Goal: Task Accomplishment & Management: Manage account settings

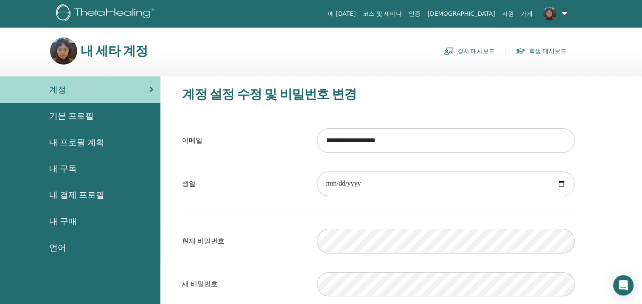
click at [261, 146] on label "이메일" at bounding box center [243, 140] width 135 height 16
click at [317, 146] on input "**********" at bounding box center [445, 140] width 257 height 25
click at [66, 221] on span "내 구매" at bounding box center [63, 221] width 28 height 13
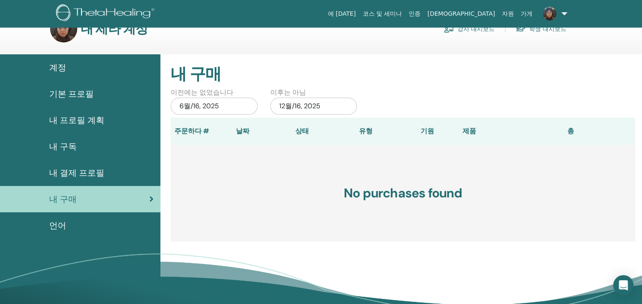
scroll to position [42, 0]
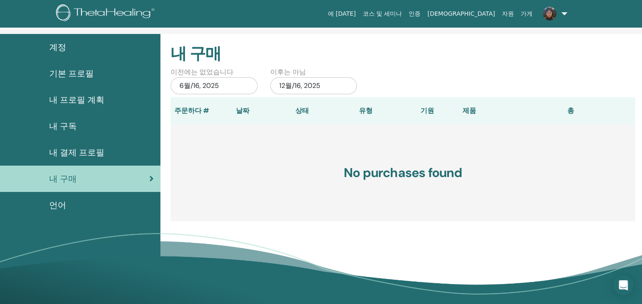
click at [213, 85] on div "6월/16, 2025" at bounding box center [213, 85] width 87 height 17
click at [137, 142] on link "내 결제 프로필" at bounding box center [80, 152] width 160 height 26
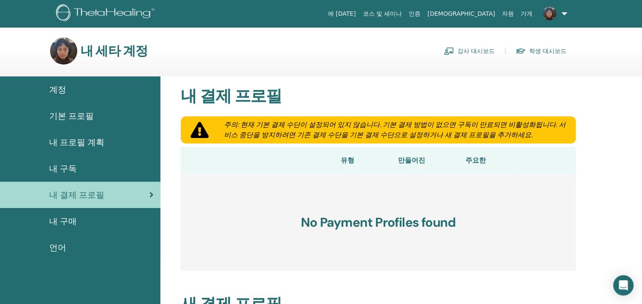
click at [541, 49] on link "학생 대시보드" at bounding box center [540, 51] width 51 height 14
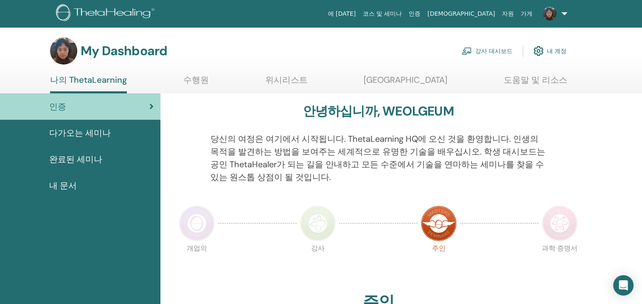
click at [492, 51] on link "강사 대시보드" at bounding box center [486, 51] width 51 height 19
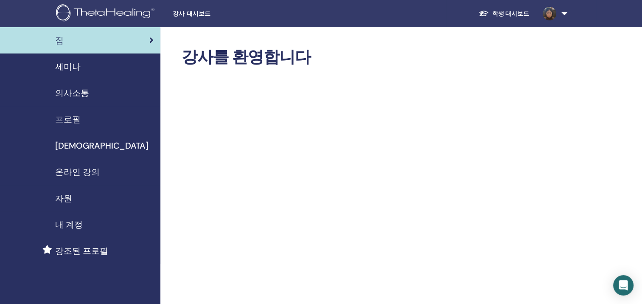
click at [562, 13] on link at bounding box center [553, 13] width 35 height 27
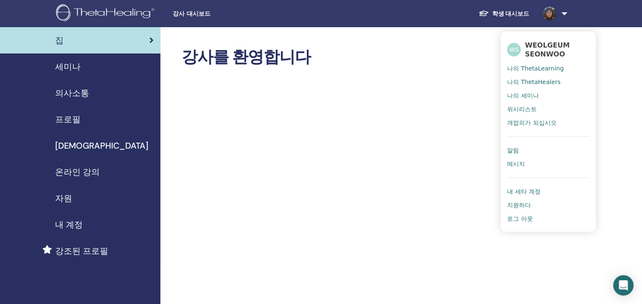
click at [563, 11] on link at bounding box center [553, 13] width 35 height 27
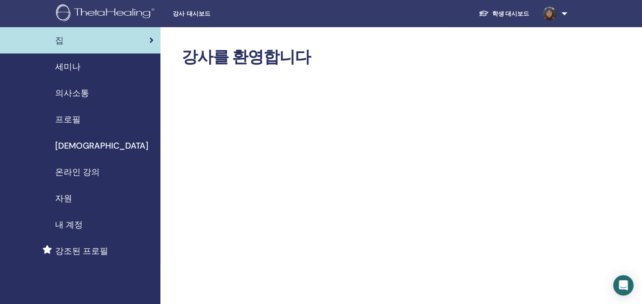
click at [563, 11] on link at bounding box center [553, 13] width 35 height 27
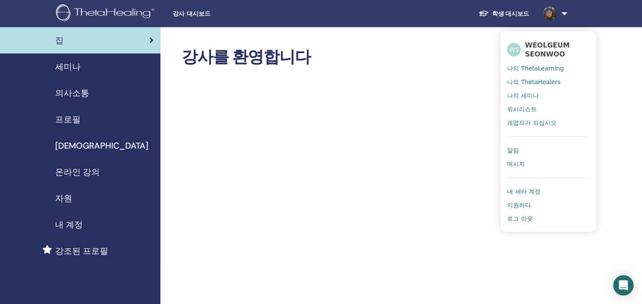
click at [546, 11] on img at bounding box center [549, 14] width 14 height 14
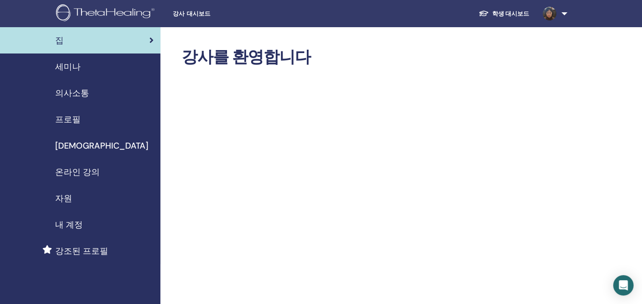
click at [69, 222] on span "내 계정" at bounding box center [69, 224] width 28 height 13
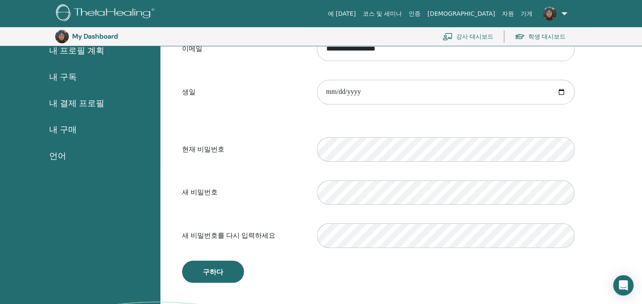
scroll to position [61, 0]
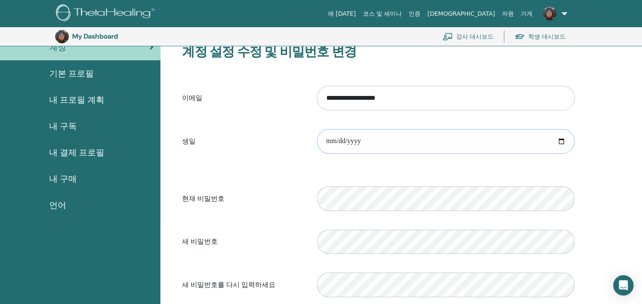
click at [561, 140] on input "date" at bounding box center [445, 141] width 257 height 25
type input "**********"
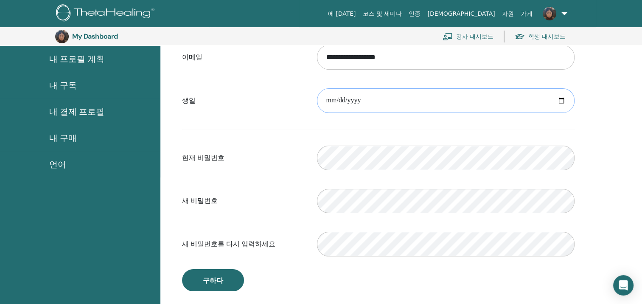
scroll to position [188, 0]
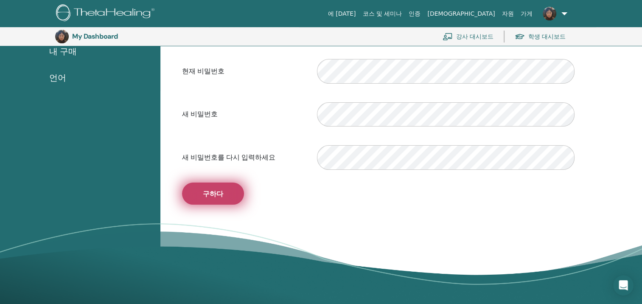
click at [215, 194] on span "구하다" at bounding box center [213, 193] width 20 height 9
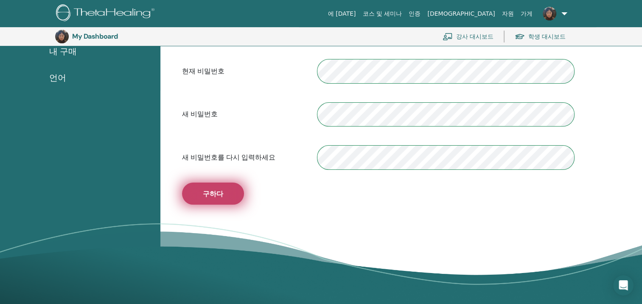
click at [210, 192] on span "구하다" at bounding box center [213, 193] width 20 height 9
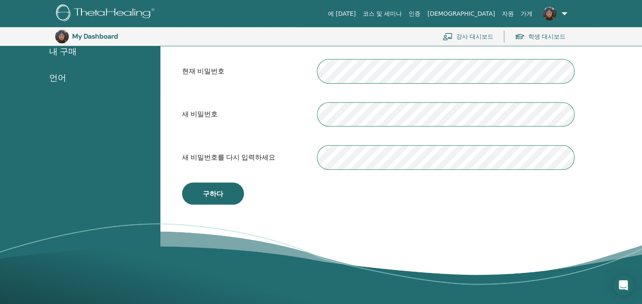
click at [477, 136] on form "**********" at bounding box center [378, 64] width 392 height 223
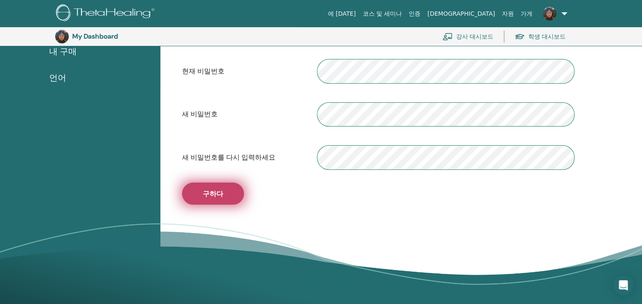
click at [211, 192] on span "구하다" at bounding box center [213, 193] width 20 height 9
click at [215, 194] on span "구하다" at bounding box center [213, 193] width 20 height 9
click at [228, 193] on button "구하다" at bounding box center [213, 193] width 62 height 22
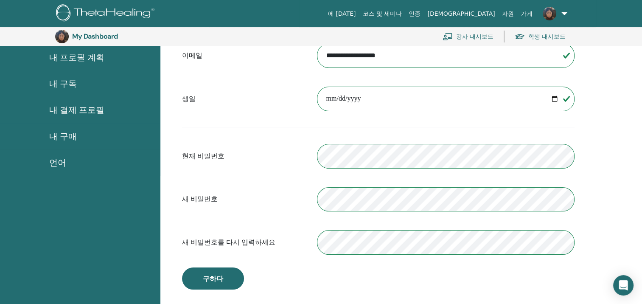
scroll to position [103, 0]
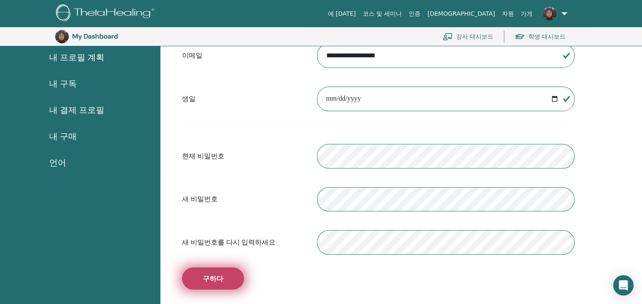
click at [219, 271] on button "구하다" at bounding box center [213, 278] width 62 height 22
click at [211, 276] on span "구하다" at bounding box center [213, 278] width 20 height 9
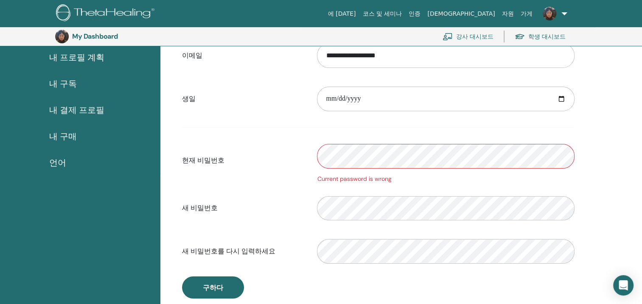
click at [275, 170] on div "현재 비밀번호 Current password is wrong" at bounding box center [378, 160] width 405 height 45
click at [370, 168] on div "Current password is wrong" at bounding box center [445, 160] width 270 height 45
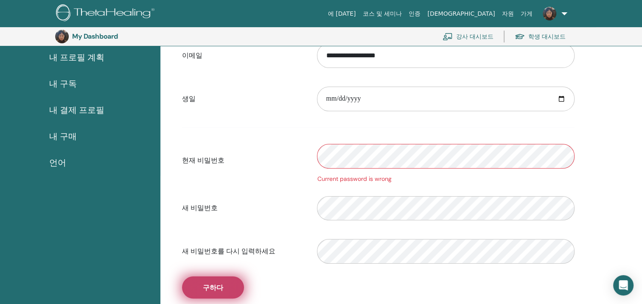
click at [212, 284] on span "구하다" at bounding box center [213, 287] width 20 height 9
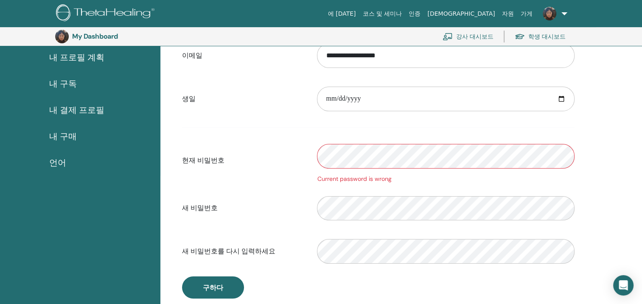
click at [275, 171] on div "현재 비밀번호 Current password is wrong" at bounding box center [378, 160] width 405 height 45
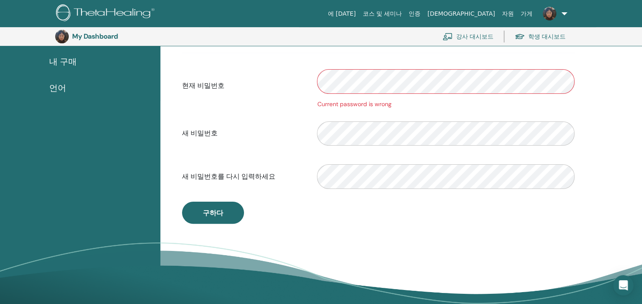
scroll to position [188, 0]
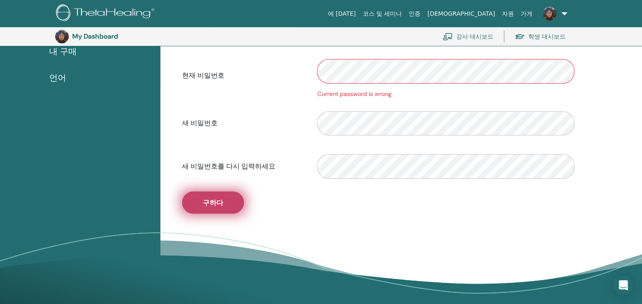
click at [220, 203] on span "구하다" at bounding box center [213, 202] width 20 height 9
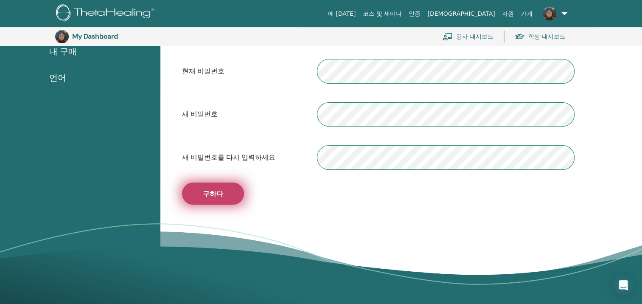
click at [217, 190] on span "구하다" at bounding box center [213, 193] width 20 height 9
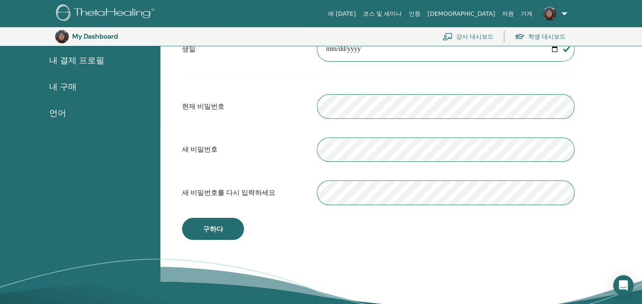
scroll to position [103, 0]
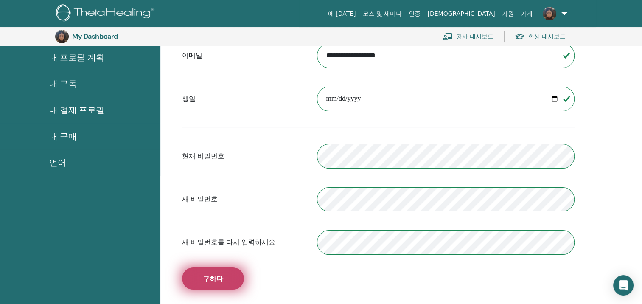
click at [228, 276] on button "구하다" at bounding box center [213, 278] width 62 height 22
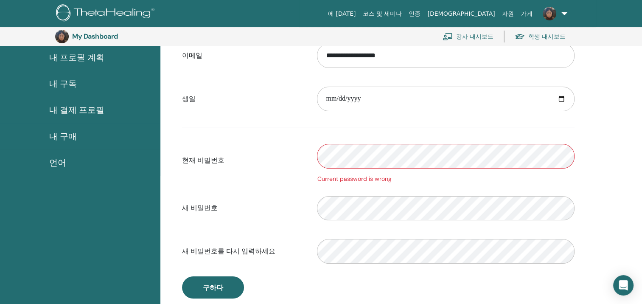
click at [276, 165] on label "현재 비밀번호" at bounding box center [243, 160] width 135 height 16
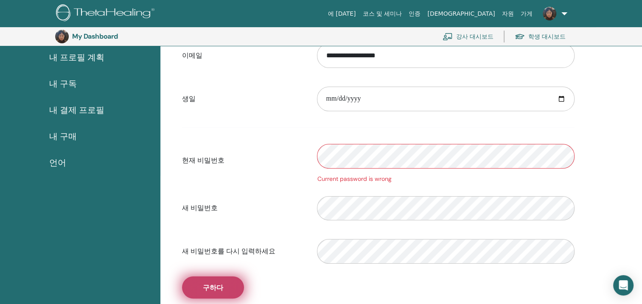
click at [217, 283] on span "구하다" at bounding box center [213, 287] width 20 height 9
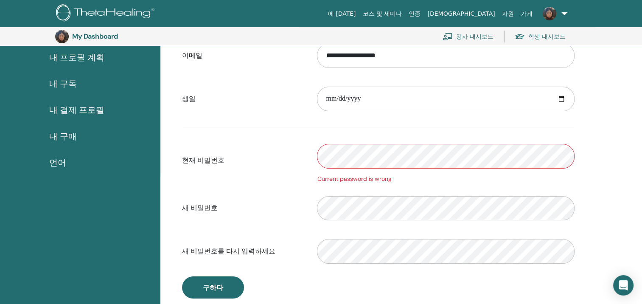
click at [563, 11] on link at bounding box center [553, 13] width 35 height 27
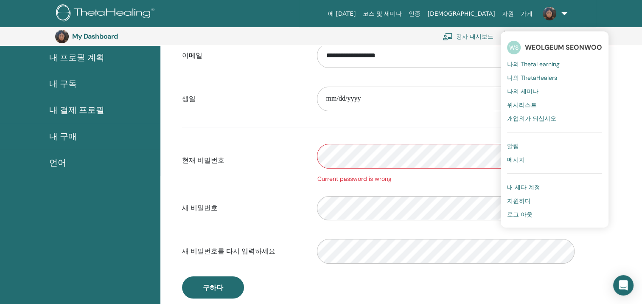
click at [526, 78] on span "나의 ThetaHealers" at bounding box center [532, 78] width 50 height 8
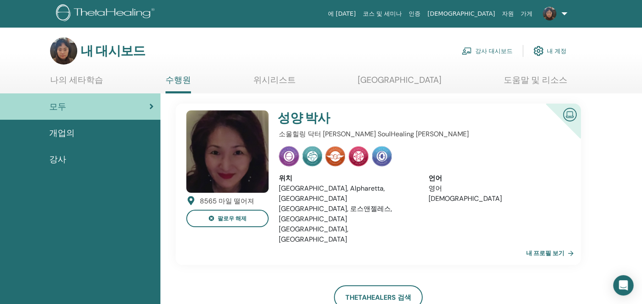
click at [560, 53] on font "내 계정" at bounding box center [557, 51] width 20 height 8
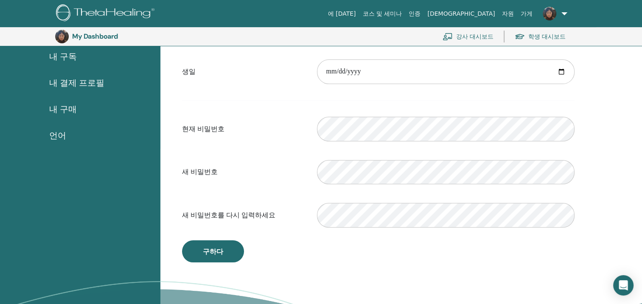
scroll to position [188, 0]
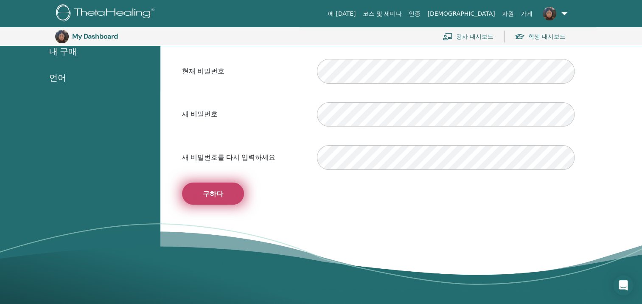
click at [207, 191] on span "구하다" at bounding box center [213, 193] width 20 height 9
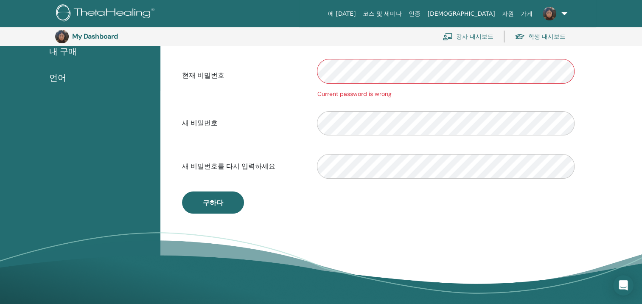
click at [282, 194] on div "**********" at bounding box center [378, 65] width 405 height 296
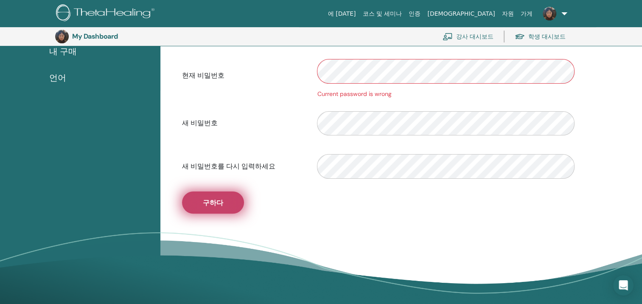
click at [215, 204] on span "구하다" at bounding box center [213, 202] width 20 height 9
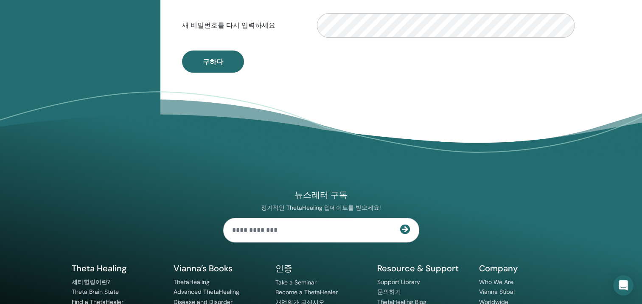
scroll to position [358, 0]
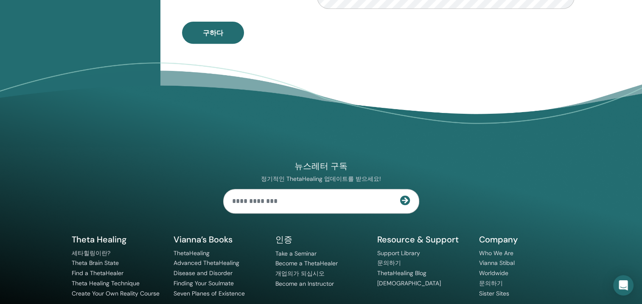
click at [254, 201] on input "text" at bounding box center [311, 201] width 176 height 24
type input "**********"
click at [434, 184] on div "**********" at bounding box center [321, 214] width 509 height 231
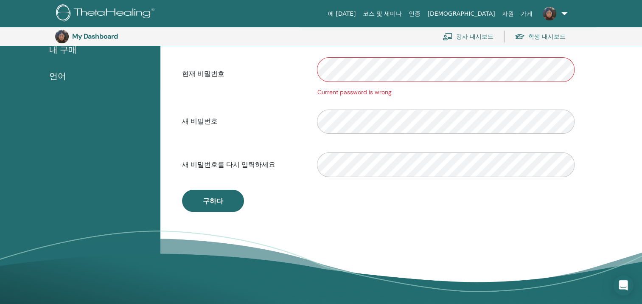
scroll to position [146, 0]
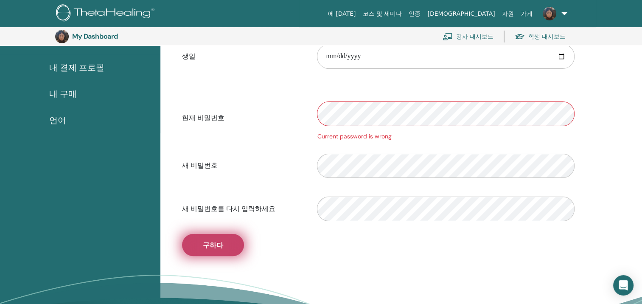
click at [224, 242] on button "구하다" at bounding box center [213, 245] width 62 height 22
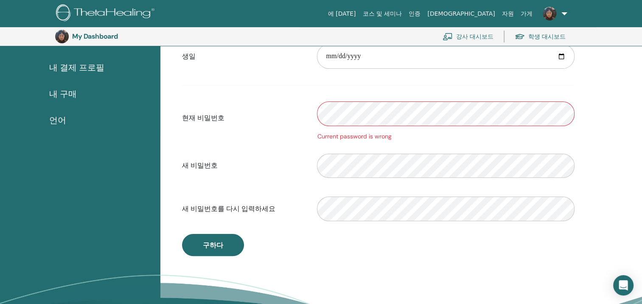
click at [291, 151] on div "새 비밀번호" at bounding box center [378, 166] width 405 height 36
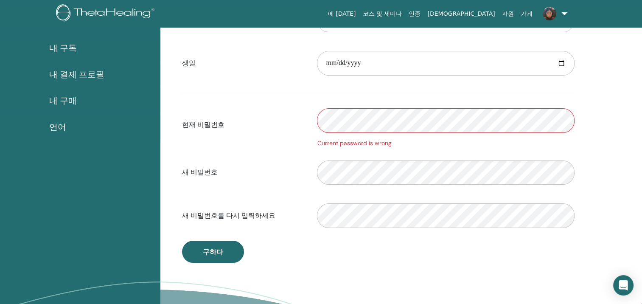
scroll to position [0, 0]
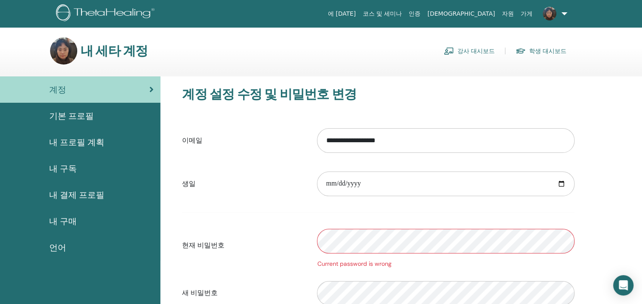
click at [477, 52] on link "강사 대시보드" at bounding box center [469, 51] width 51 height 14
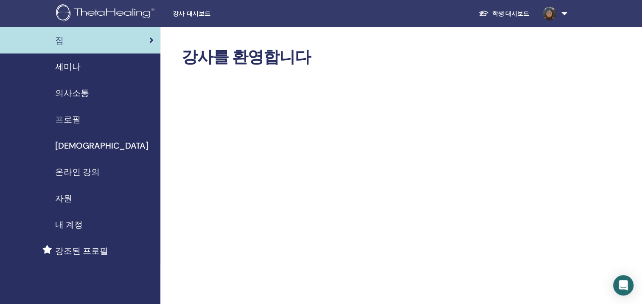
click at [69, 224] on span "내 계정" at bounding box center [69, 224] width 28 height 13
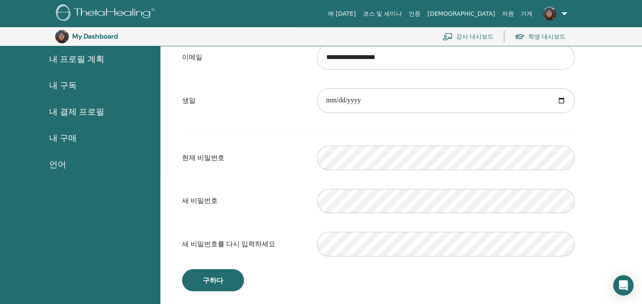
scroll to position [103, 0]
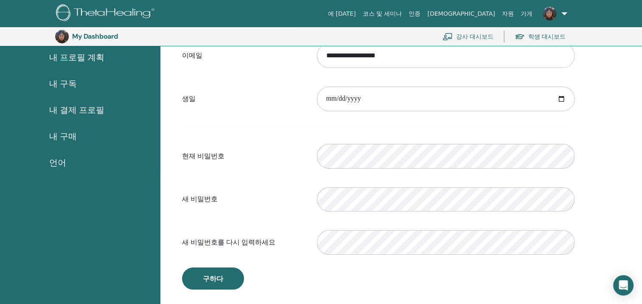
drag, startPoint x: 310, startPoint y: 156, endPoint x: 293, endPoint y: 149, distance: 18.4
click at [293, 149] on label "현재 비밀번호" at bounding box center [243, 156] width 135 height 16
drag, startPoint x: 310, startPoint y: 156, endPoint x: 257, endPoint y: 159, distance: 53.6
click at [257, 159] on label "현재 비밀번호" at bounding box center [243, 156] width 135 height 16
click at [281, 163] on label "현재 비밀번호" at bounding box center [243, 156] width 135 height 16
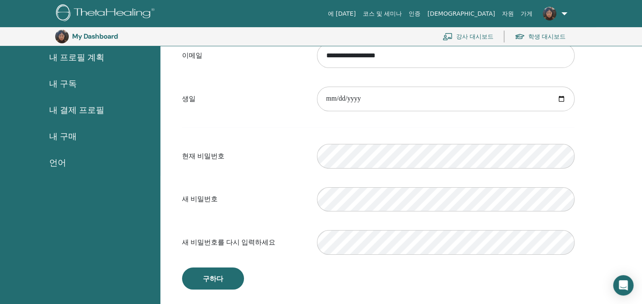
click at [281, 163] on label "현재 비밀번호" at bounding box center [243, 156] width 135 height 16
click at [305, 159] on div "현재 비밀번호 Please enter a valid password" at bounding box center [378, 156] width 405 height 36
click at [295, 173] on div "현재 비밀번호 Please enter a valid password" at bounding box center [378, 156] width 405 height 36
drag, startPoint x: 175, startPoint y: 97, endPoint x: 295, endPoint y: 93, distance: 120.5
click at [295, 93] on div "**********" at bounding box center [377, 146] width 425 height 308
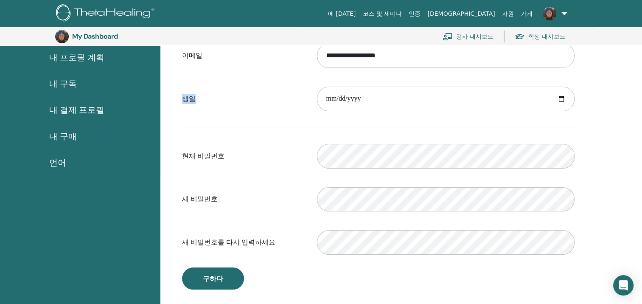
drag, startPoint x: 295, startPoint y: 93, endPoint x: 254, endPoint y: 87, distance: 42.0
click at [254, 87] on div "**********" at bounding box center [378, 99] width 405 height 36
click at [258, 205] on label "새 비밀번호" at bounding box center [243, 199] width 135 height 16
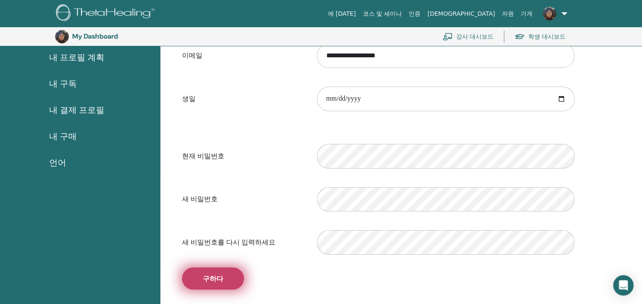
click at [212, 276] on span "구하다" at bounding box center [213, 278] width 20 height 9
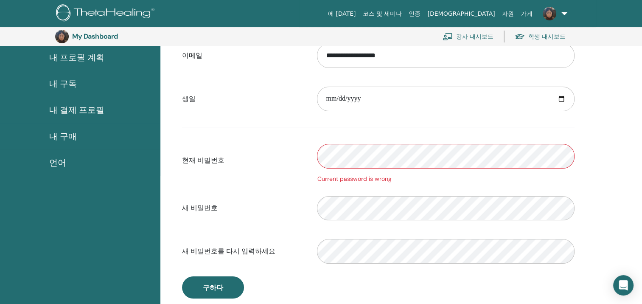
click at [275, 207] on label "새 비밀번호" at bounding box center [243, 208] width 135 height 16
click at [277, 202] on label "새 비밀번호" at bounding box center [243, 208] width 135 height 16
click at [295, 155] on label "현재 비밀번호" at bounding box center [243, 160] width 135 height 16
click at [297, 147] on div "현재 비밀번호 Current password is wrong" at bounding box center [378, 160] width 405 height 45
click at [302, 136] on form "**********" at bounding box center [378, 153] width 392 height 232
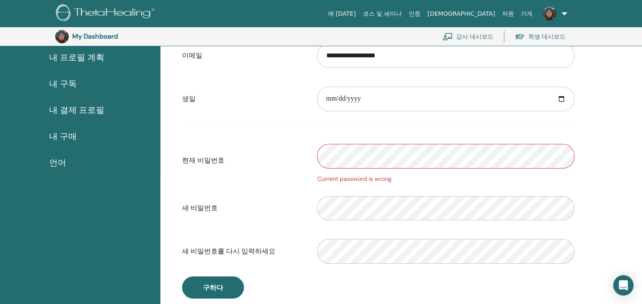
click at [306, 129] on form "**********" at bounding box center [378, 153] width 392 height 232
drag, startPoint x: 306, startPoint y: 129, endPoint x: 363, endPoint y: 125, distance: 56.6
click at [362, 125] on form "**********" at bounding box center [378, 153] width 392 height 232
click at [377, 131] on form "**********" at bounding box center [378, 153] width 392 height 232
click at [422, 117] on form "**********" at bounding box center [378, 153] width 392 height 232
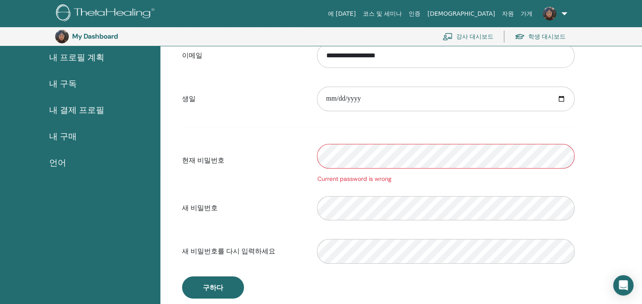
click at [424, 121] on form "**********" at bounding box center [378, 153] width 392 height 232
click at [586, 117] on div "**********" at bounding box center [377, 150] width 425 height 317
click at [588, 115] on div "**********" at bounding box center [377, 150] width 425 height 317
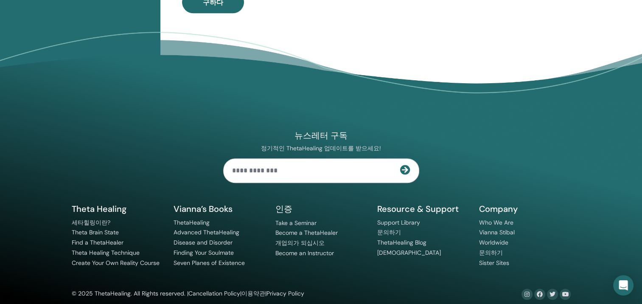
scroll to position [357, 0]
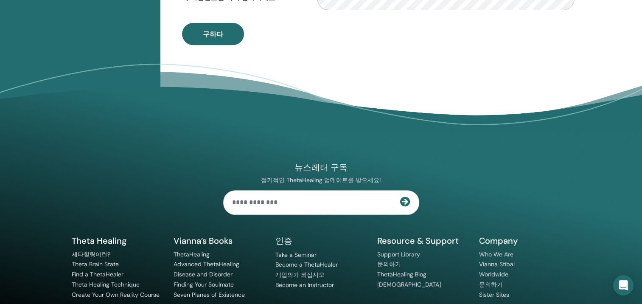
click at [261, 206] on input "text" at bounding box center [311, 202] width 176 height 24
type input "**********"
click at [471, 173] on div "**********" at bounding box center [321, 215] width 509 height 231
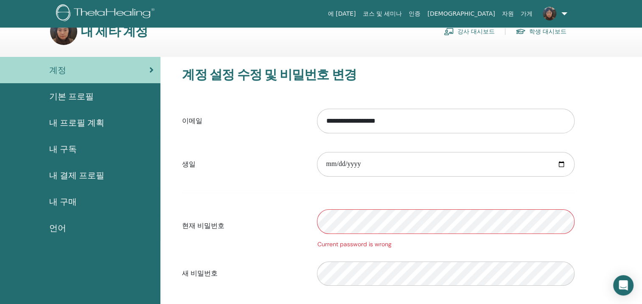
scroll to position [0, 0]
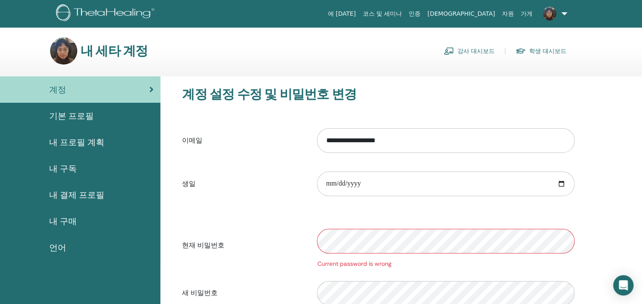
click at [83, 143] on span "내 프로필 계획" at bounding box center [76, 142] width 55 height 13
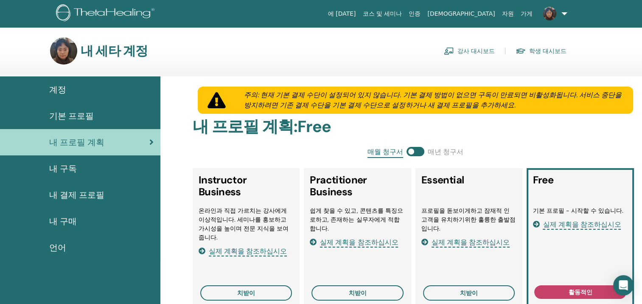
click at [83, 115] on span "기본 프로필" at bounding box center [71, 115] width 45 height 13
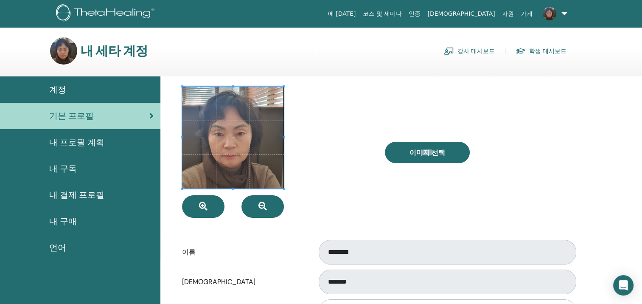
click at [53, 90] on span "계정" at bounding box center [57, 89] width 17 height 13
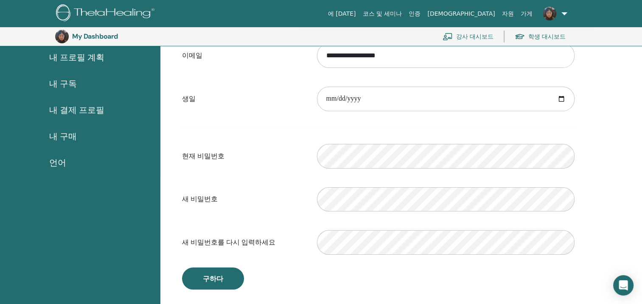
scroll to position [146, 0]
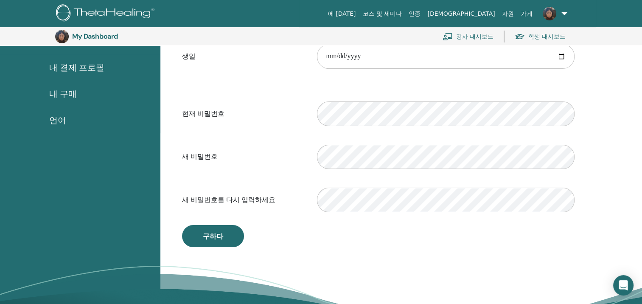
click at [578, 179] on div "**********" at bounding box center [378, 103] width 405 height 288
click at [595, 181] on div "**********" at bounding box center [400, 149] width 481 height 401
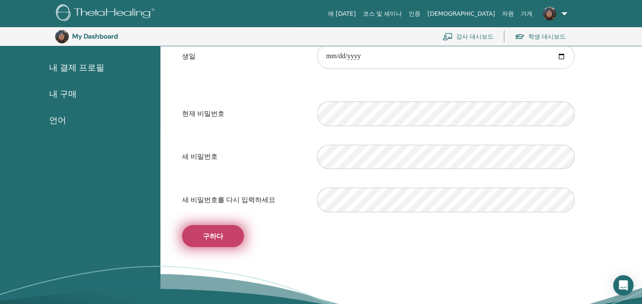
click at [223, 236] on button "구하다" at bounding box center [213, 236] width 62 height 22
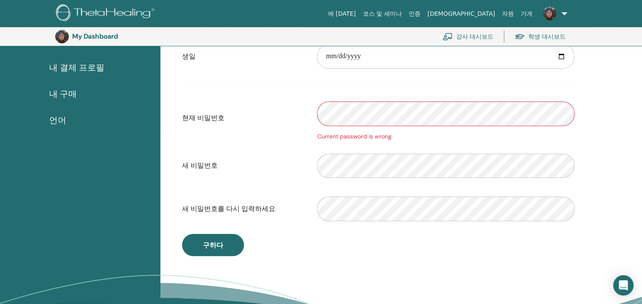
click at [271, 140] on div "현재 비밀번호 Current password is wrong" at bounding box center [378, 117] width 405 height 45
click at [56, 120] on span "언어" at bounding box center [57, 120] width 17 height 13
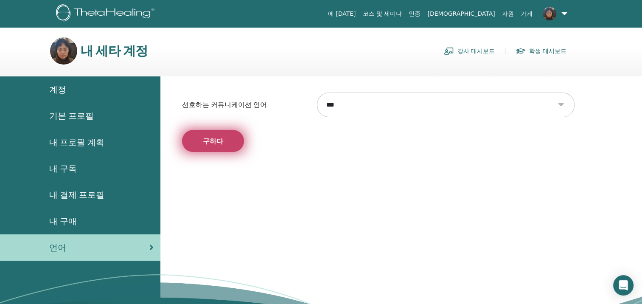
click at [215, 137] on span "구하다" at bounding box center [213, 141] width 20 height 9
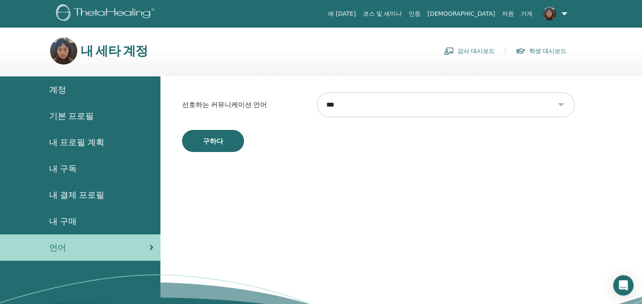
click at [214, 141] on span "구하다" at bounding box center [213, 141] width 20 height 9
click at [68, 222] on span "내 구매" at bounding box center [63, 221] width 28 height 13
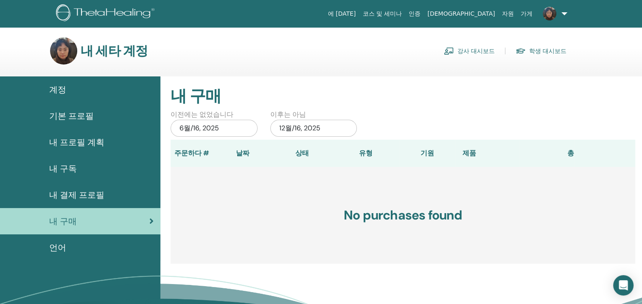
click at [542, 49] on link "학생 대시보드" at bounding box center [540, 51] width 51 height 14
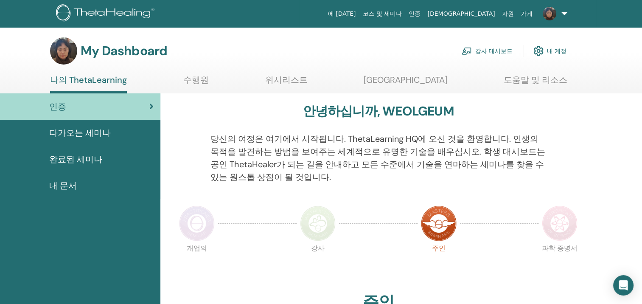
click at [81, 156] on span "완료된 세미나" at bounding box center [75, 159] width 53 height 13
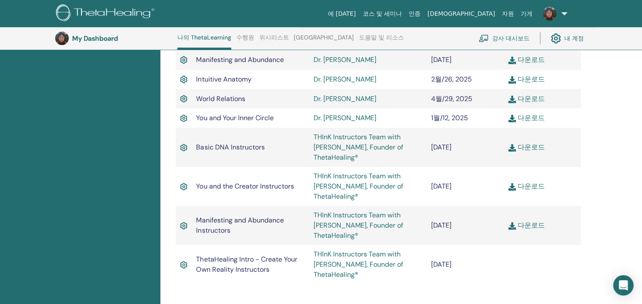
scroll to position [404, 0]
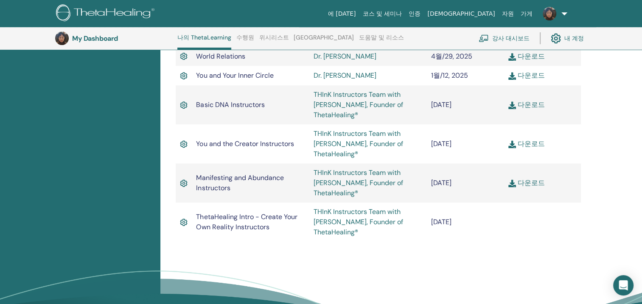
click at [510, 185] on img at bounding box center [512, 183] width 8 height 8
click at [518, 146] on link "다운로드" at bounding box center [526, 143] width 36 height 9
click at [511, 108] on img at bounding box center [512, 105] width 8 height 8
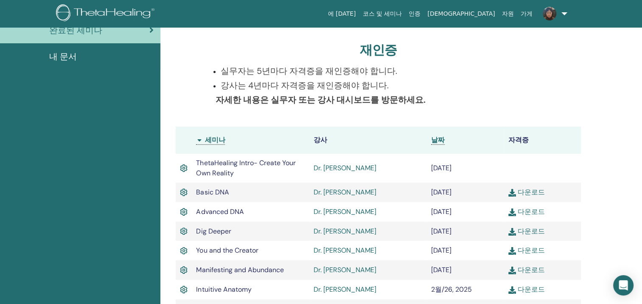
scroll to position [0, 0]
